Goal: Information Seeking & Learning: Find specific fact

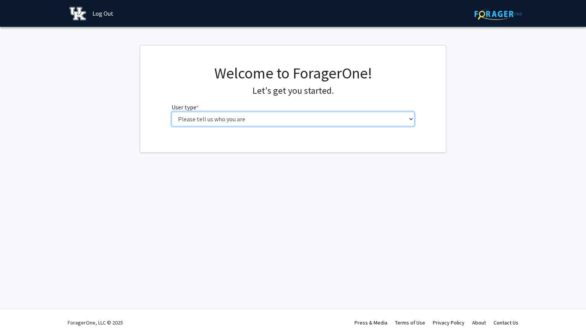
select select "1: undergrad"
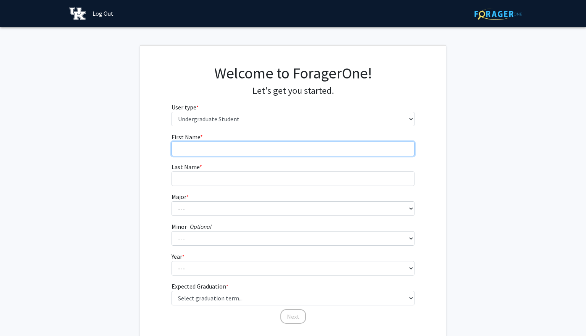
click at [276, 146] on input "First Name * required" at bounding box center [294, 148] width 244 height 15
type input "[PERSON_NAME]"
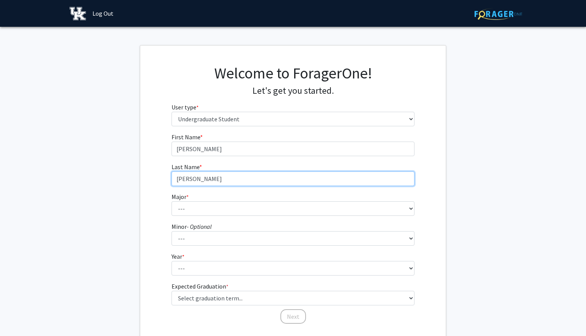
type input "[PERSON_NAME]"
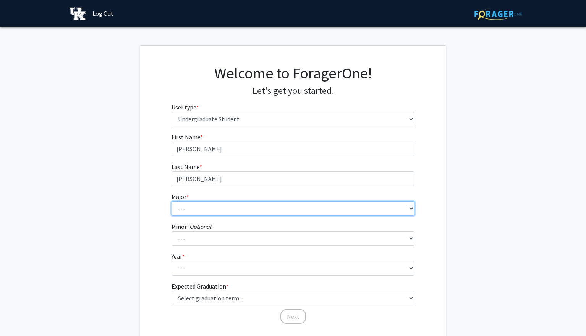
select select "16: 853"
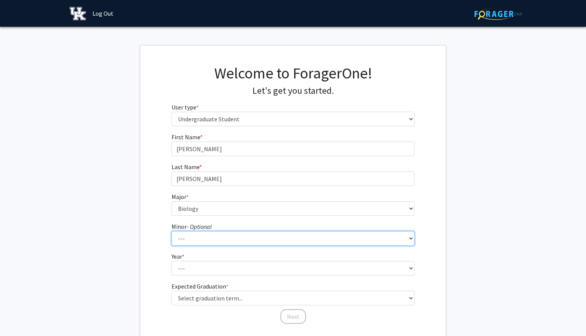
select select "13: 665"
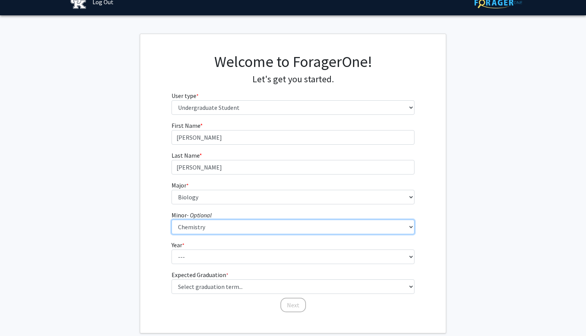
scroll to position [13, 0]
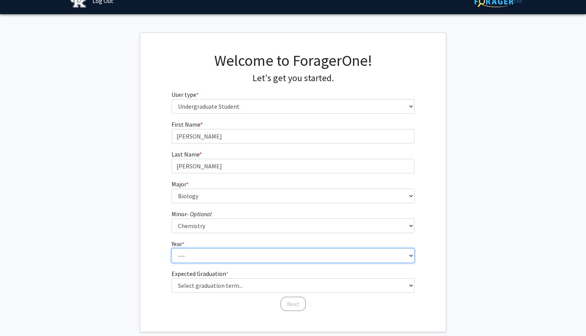
select select "3: junior"
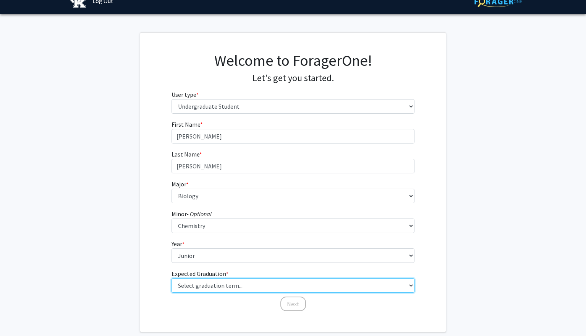
select select "9: spring_2027"
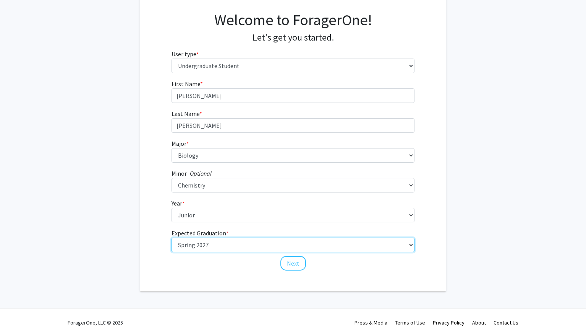
scroll to position [53, 0]
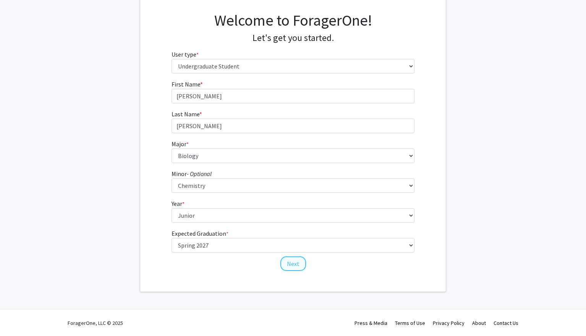
click at [299, 267] on button "Next" at bounding box center [294, 263] width 26 height 15
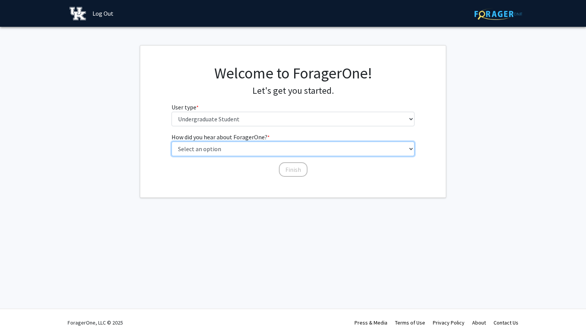
select select "2: faculty_recommendation"
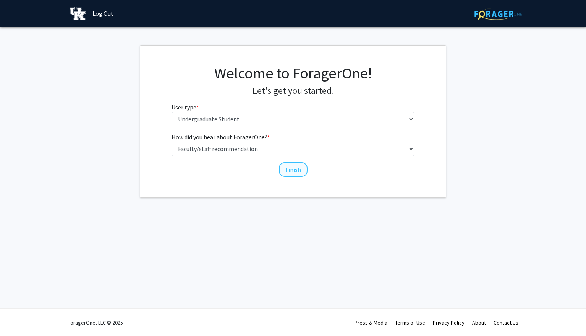
click at [297, 172] on button "Finish" at bounding box center [293, 169] width 29 height 15
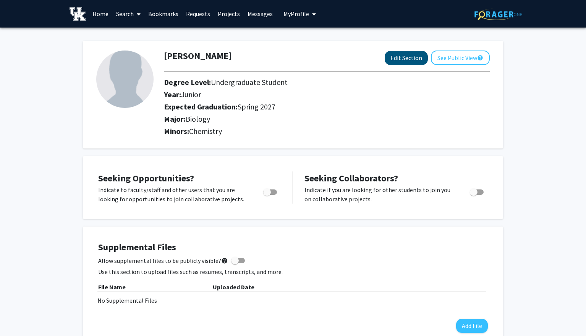
click at [412, 57] on button "Edit Section" at bounding box center [406, 58] width 43 height 14
select select "junior"
select select "37: spring_2027"
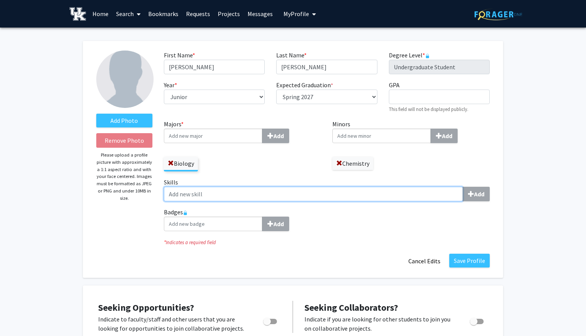
click at [437, 200] on input "Skills Add" at bounding box center [313, 194] width 299 height 15
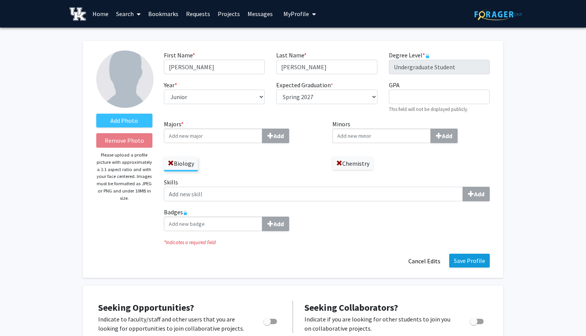
click at [461, 261] on button "Save Profile" at bounding box center [470, 260] width 41 height 14
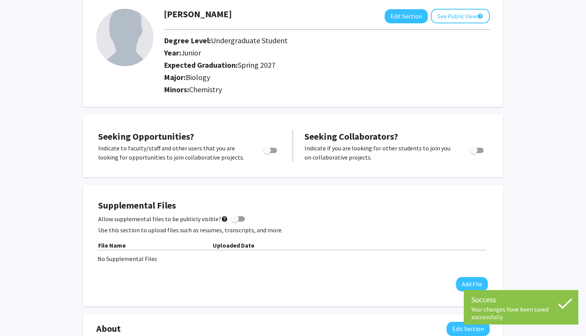
scroll to position [50, 0]
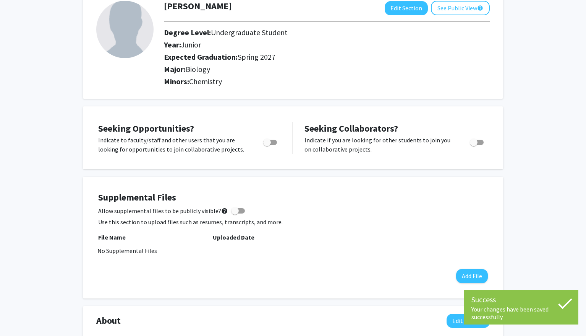
click at [273, 142] on span "Toggle" at bounding box center [270, 142] width 14 height 5
click at [267, 145] on input "Are you actively seeking opportunities?" at bounding box center [267, 145] width 0 height 0
checkbox input "true"
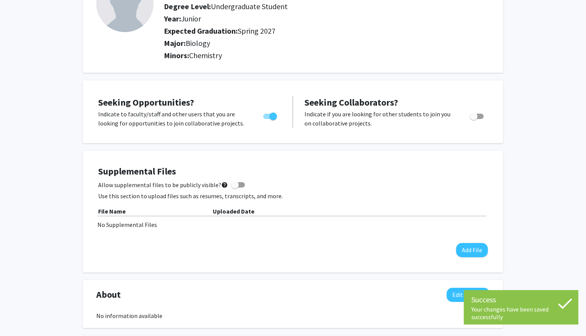
scroll to position [90, 0]
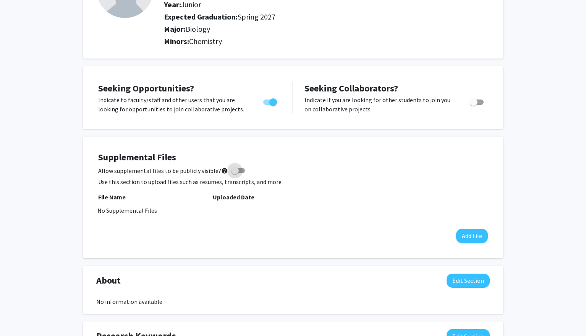
click at [238, 170] on span at bounding box center [238, 170] width 14 height 5
click at [235, 173] on input "Allow supplemental files to be publicly visible? help" at bounding box center [235, 173] width 0 height 0
click at [238, 171] on span at bounding box center [241, 171] width 8 height 8
click at [235, 173] on input "Allow supplemental files to be publicly visible? help" at bounding box center [235, 173] width 0 height 0
checkbox input "false"
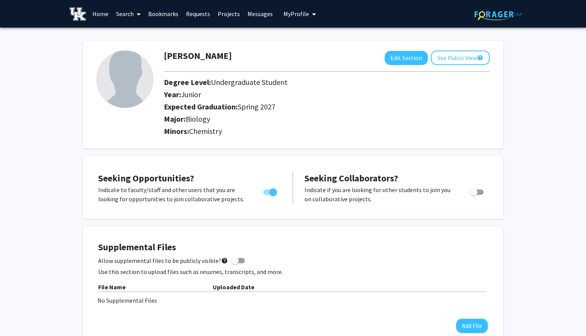
scroll to position [0, 0]
click at [287, 11] on span "My Profile" at bounding box center [297, 14] width 26 height 8
click at [123, 13] on link "Search" at bounding box center [128, 13] width 32 height 27
click at [136, 29] on span "Faculty/Staff" at bounding box center [140, 35] width 56 height 15
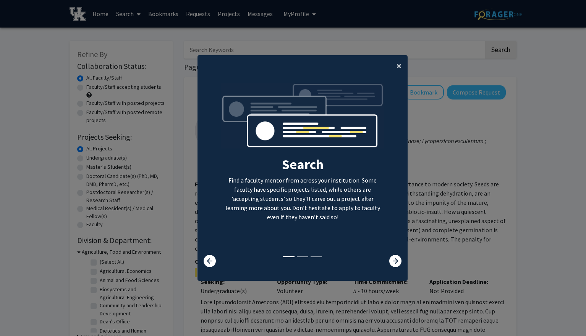
click at [400, 60] on span "×" at bounding box center [399, 66] width 5 height 12
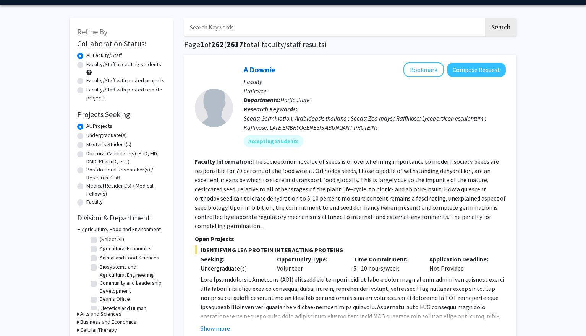
scroll to position [21, 0]
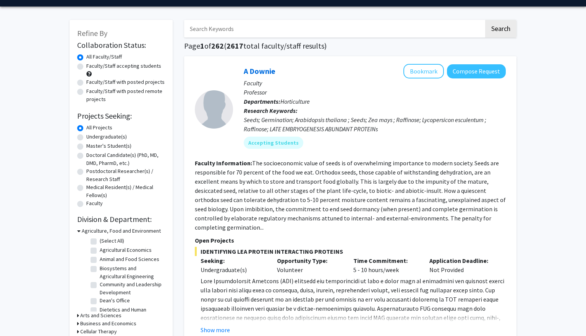
click at [115, 137] on label "Undergraduate(s)" at bounding box center [106, 137] width 41 height 8
click at [91, 137] on input "Undergraduate(s)" at bounding box center [88, 135] width 5 height 5
radio input "true"
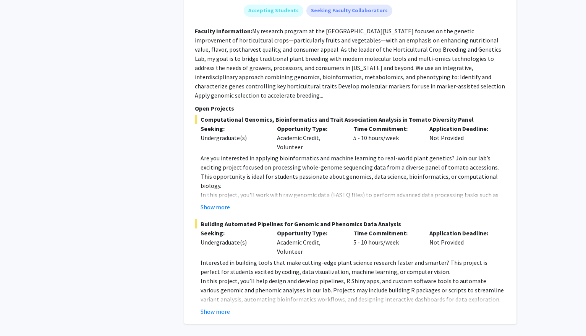
scroll to position [3639, 0]
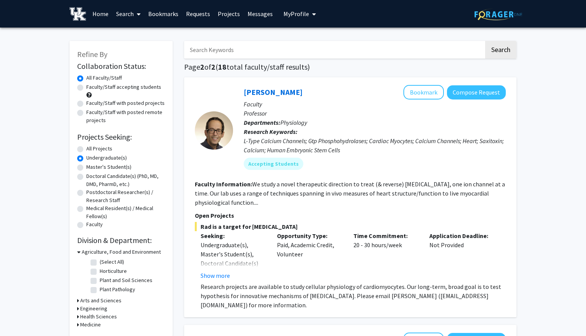
click at [130, 17] on link "Search" at bounding box center [128, 13] width 32 height 27
click at [134, 32] on span "Faculty/Staff" at bounding box center [140, 35] width 56 height 15
radio input "true"
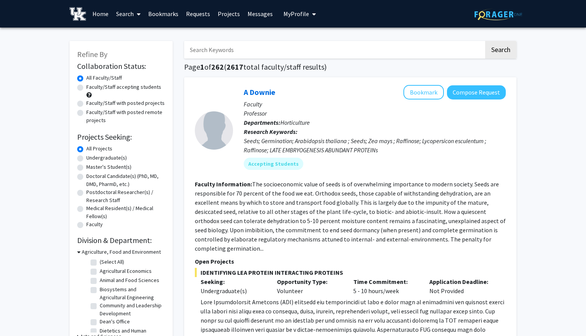
click at [287, 54] on input "Search Keywords" at bounding box center [334, 50] width 300 height 18
click at [501, 51] on button "Search" at bounding box center [501, 50] width 31 height 18
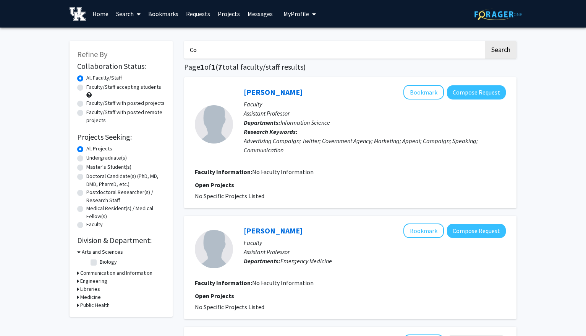
type input "C"
click at [501, 51] on button "Search" at bounding box center [501, 50] width 31 height 18
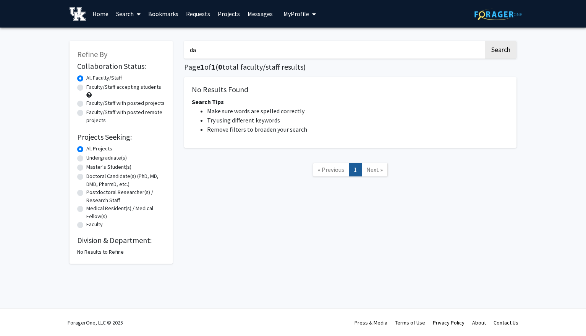
type input "d"
click at [501, 51] on button "Search" at bounding box center [501, 50] width 31 height 18
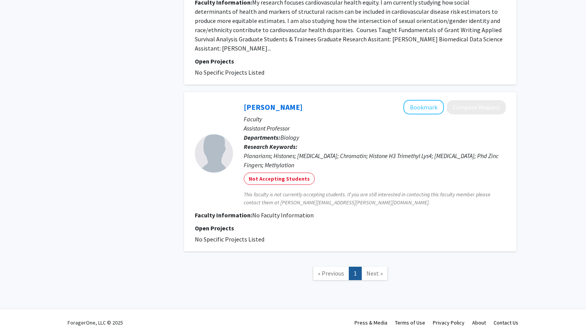
scroll to position [521, 0]
click at [366, 271] on link "Next »" at bounding box center [375, 272] width 26 height 13
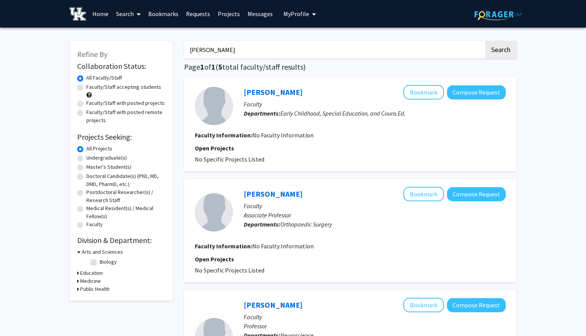
scroll to position [0, 0]
click at [292, 47] on input "[PERSON_NAME]" at bounding box center [334, 50] width 300 height 18
type input "d"
click at [501, 51] on button "Search" at bounding box center [501, 50] width 31 height 18
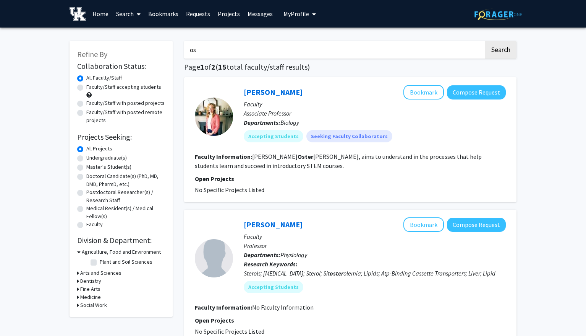
type input "o"
click at [501, 51] on button "Search" at bounding box center [501, 50] width 31 height 18
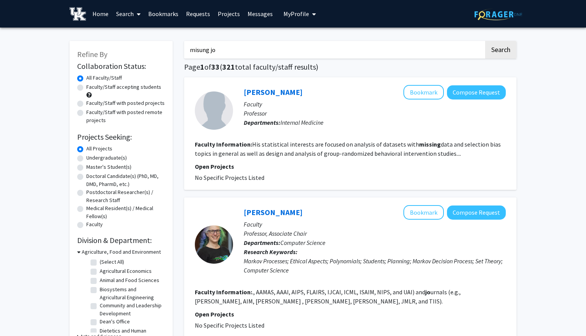
type input "misung jo"
click at [501, 51] on button "Search" at bounding box center [501, 50] width 31 height 18
